Goal: Task Accomplishment & Management: Complete application form

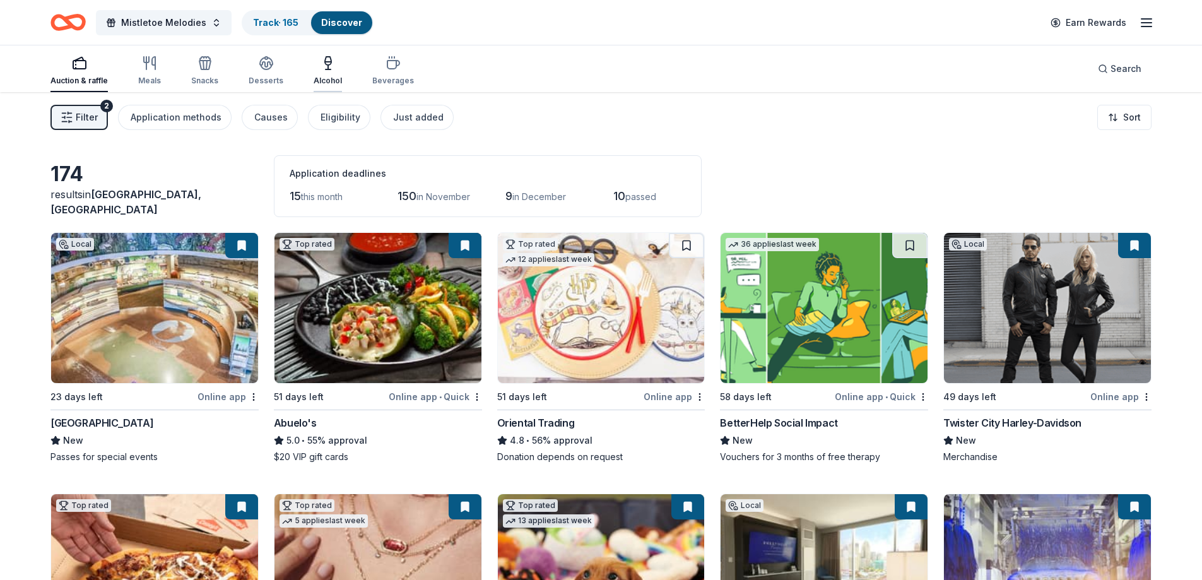
click at [320, 64] on icon "button" at bounding box center [327, 63] width 15 height 15
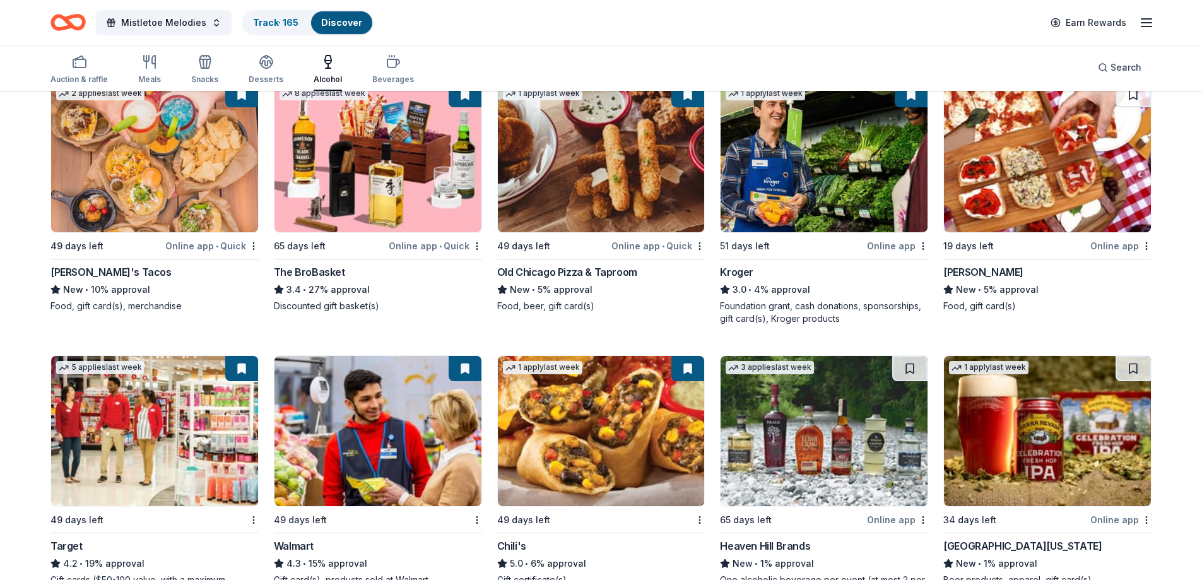
scroll to position [393, 0]
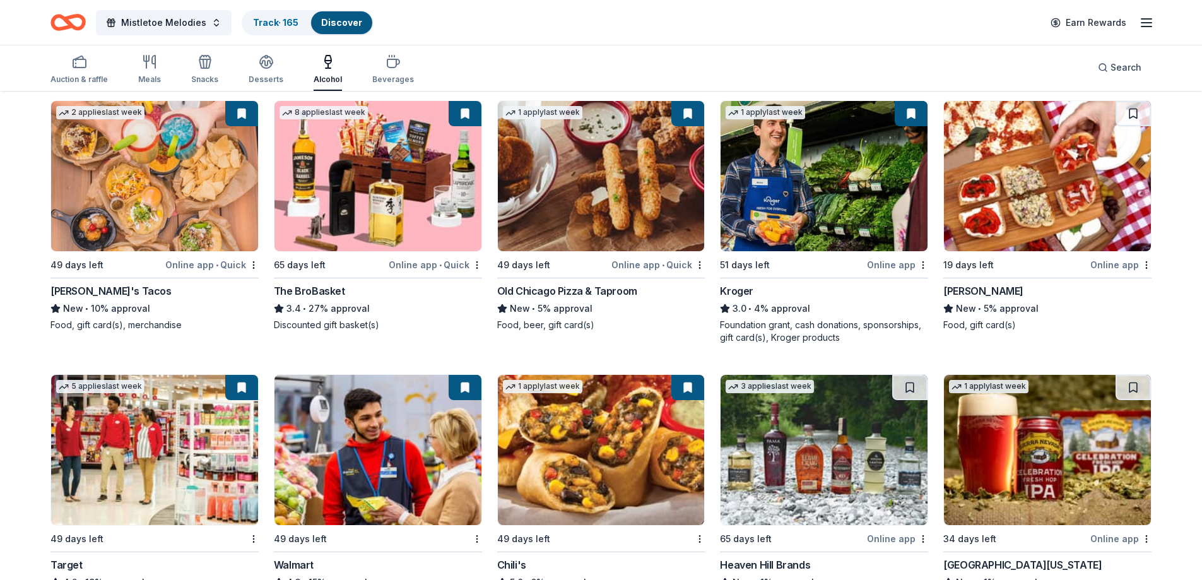
click at [346, 179] on img at bounding box center [377, 176] width 207 height 150
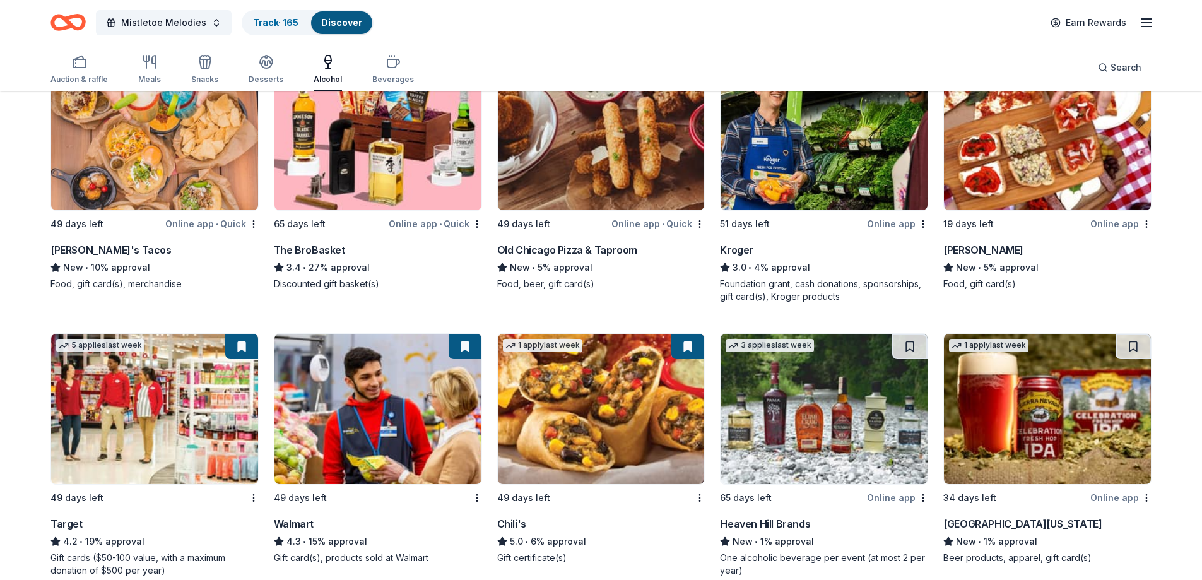
scroll to position [456, 0]
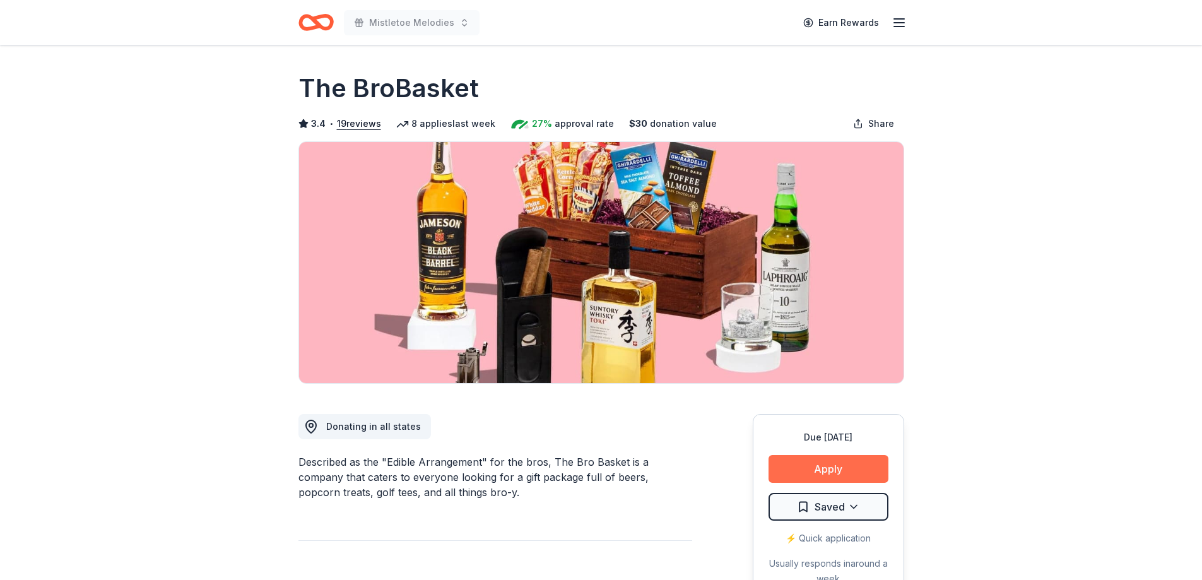
click at [818, 463] on button "Apply" at bounding box center [828, 469] width 120 height 28
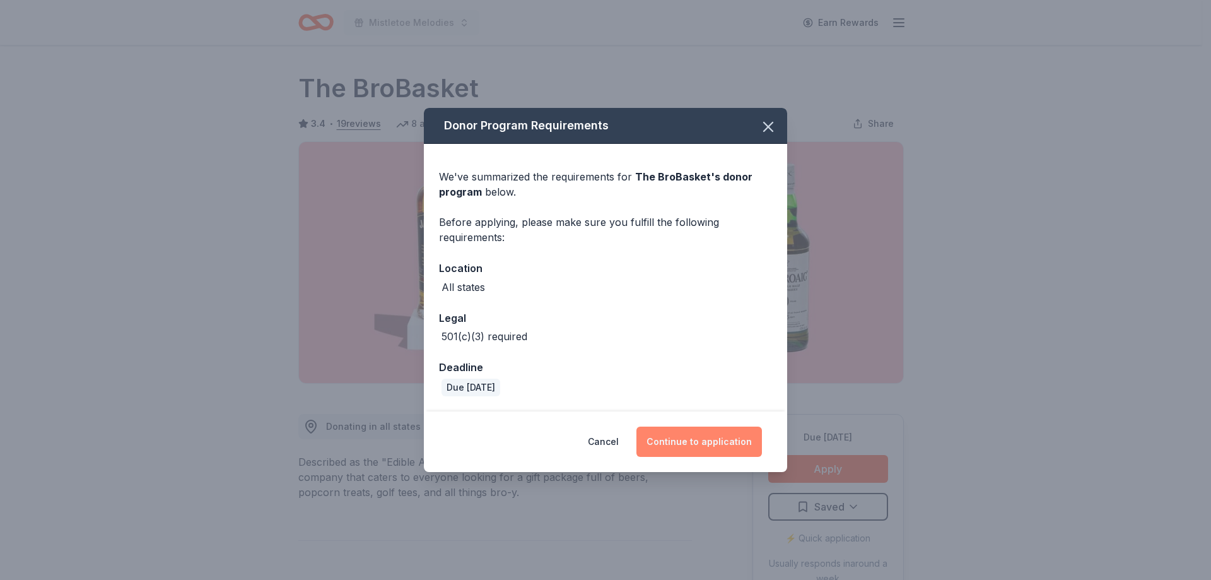
click at [691, 433] on button "Continue to application" at bounding box center [699, 441] width 126 height 30
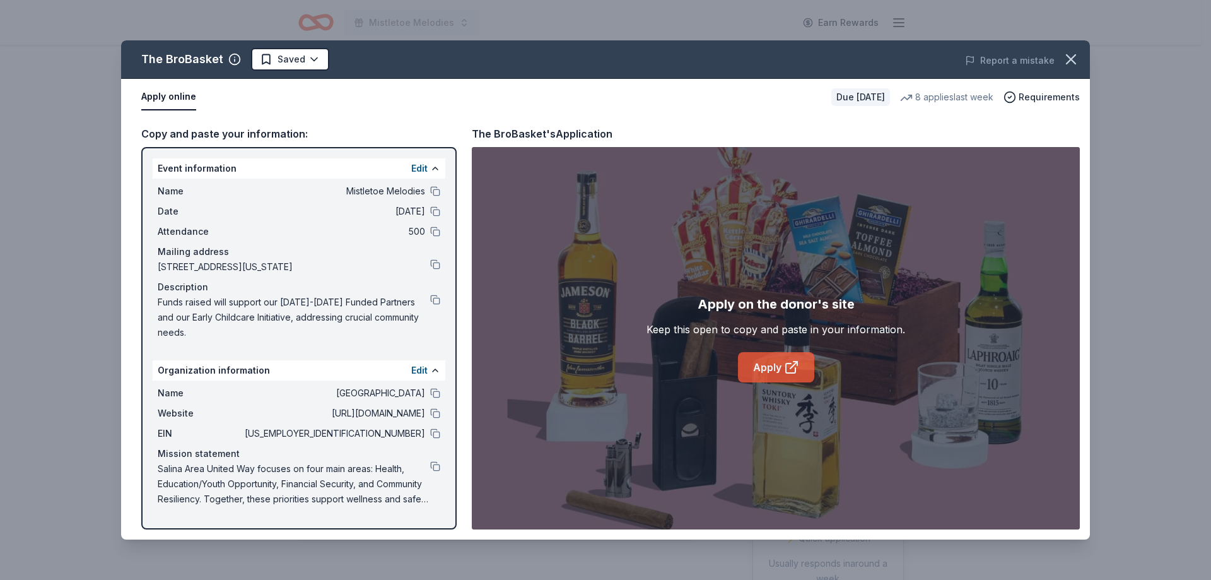
click at [774, 362] on link "Apply" at bounding box center [776, 367] width 76 height 30
click at [1072, 59] on icon "button" at bounding box center [1071, 59] width 18 height 18
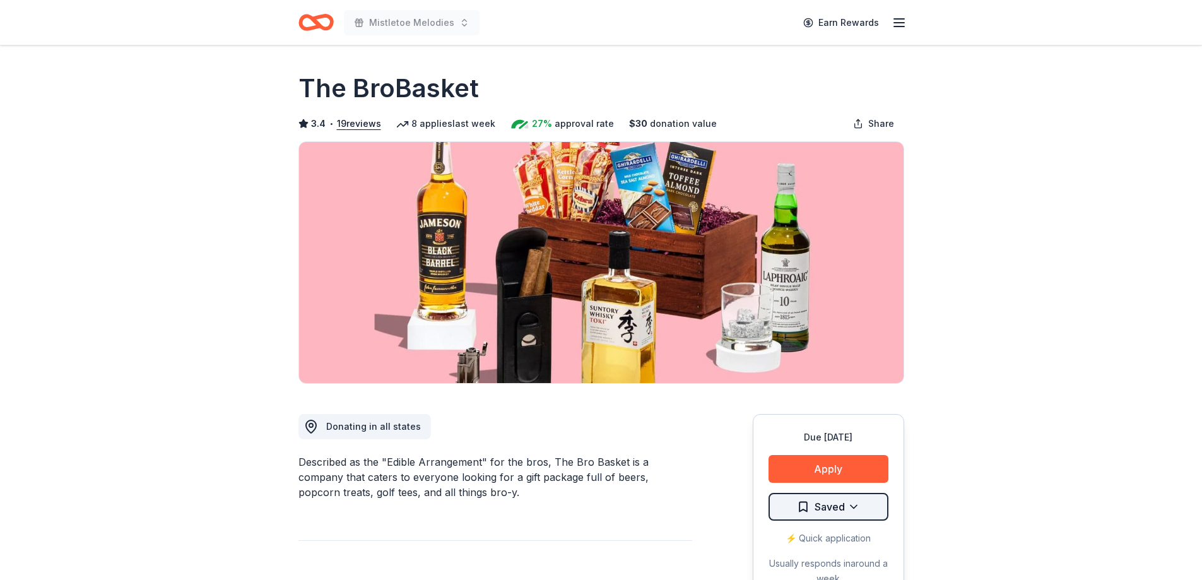
click at [865, 508] on html "Mistletoe Melodies Earn Rewards Due in 65 days Share The BroBasket 3.4 • 19 rev…" at bounding box center [601, 290] width 1202 height 580
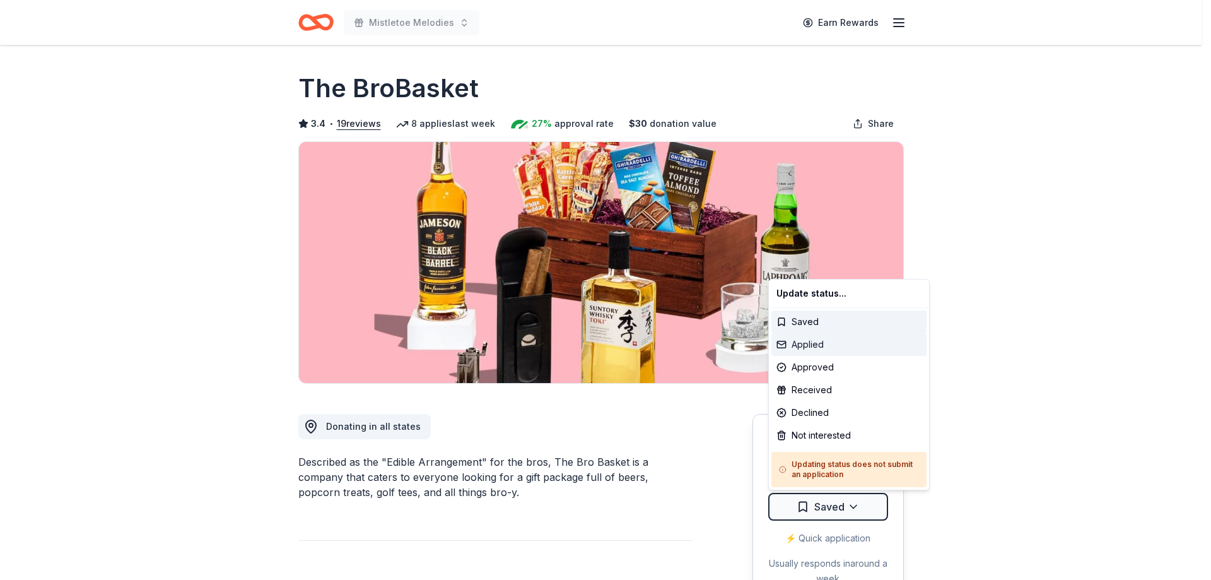
click at [821, 346] on div "Applied" at bounding box center [848, 344] width 155 height 23
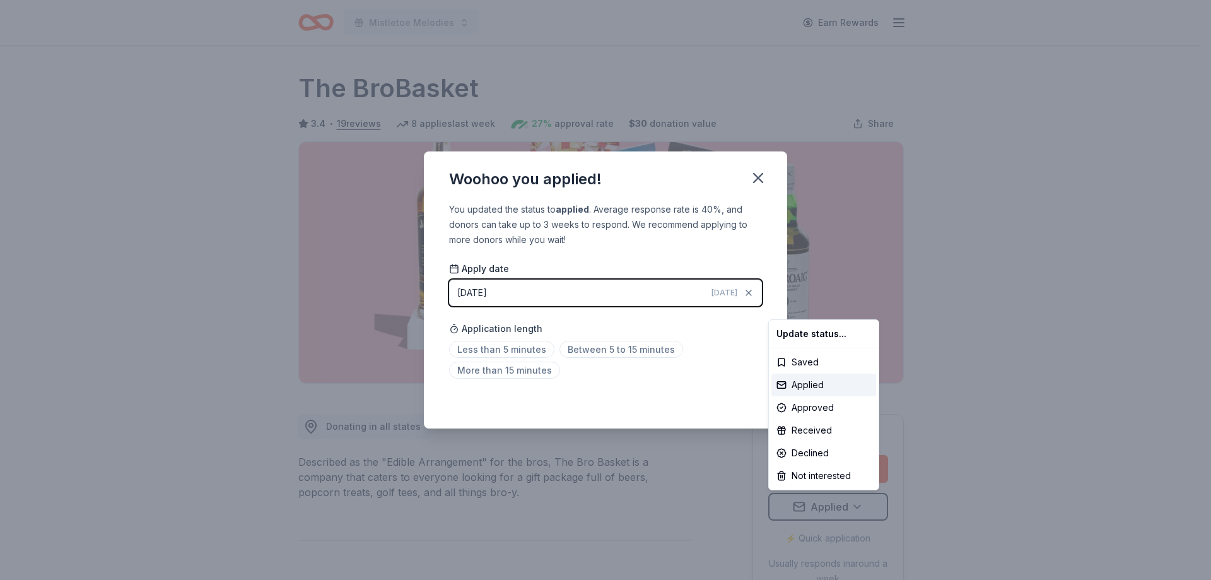
click at [736, 402] on html "Mistletoe Melodies Earn Rewards Due in 65 days Share The BroBasket 3.4 • 19 rev…" at bounding box center [605, 290] width 1211 height 580
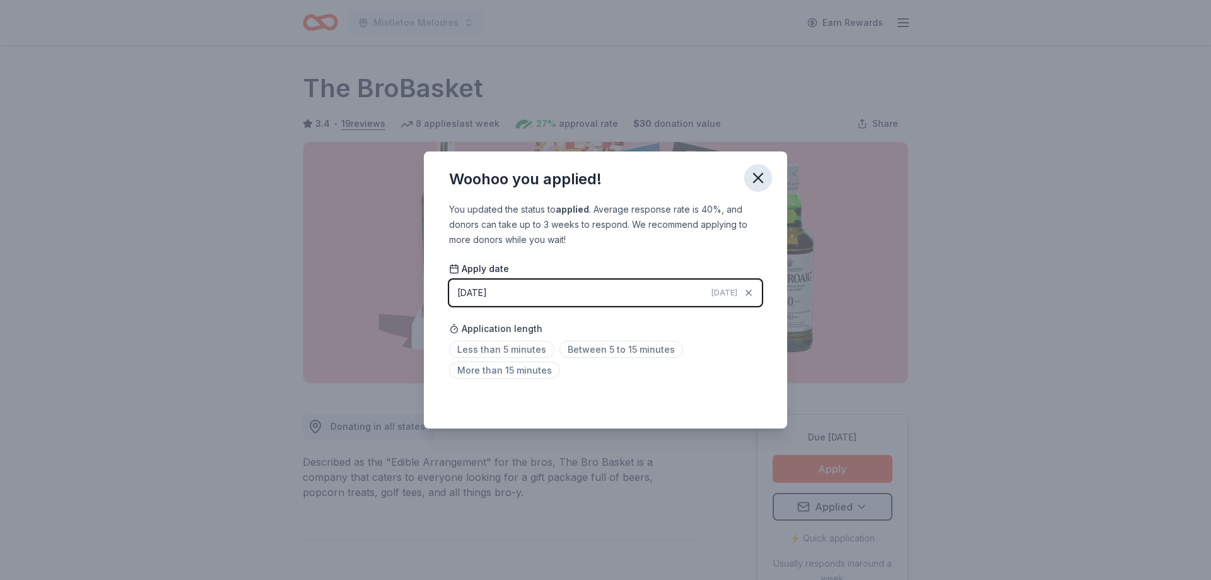
click at [761, 176] on icon "button" at bounding box center [758, 177] width 9 height 9
